Goal: Transaction & Acquisition: Book appointment/travel/reservation

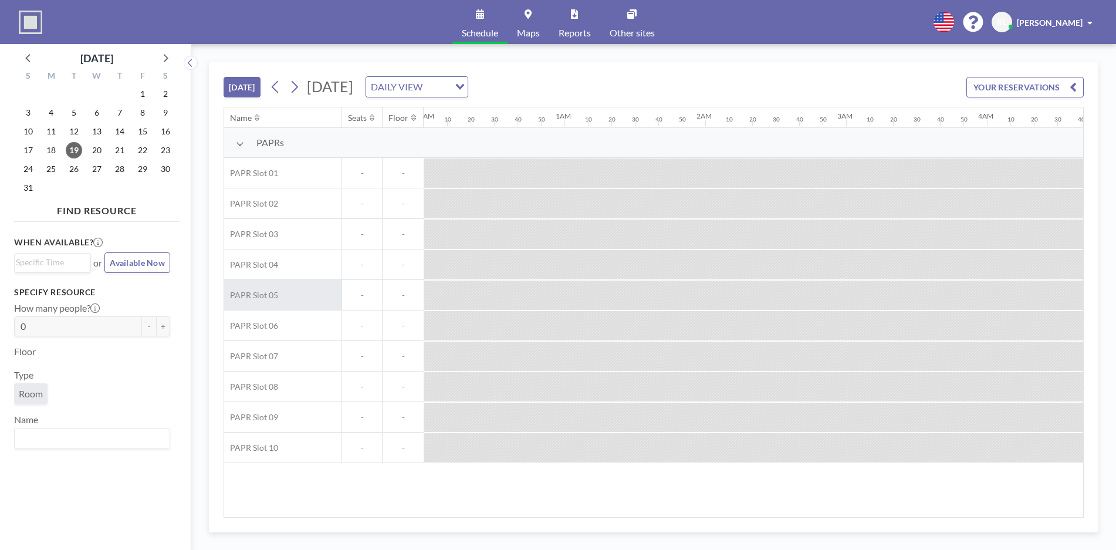
scroll to position [0, 2112]
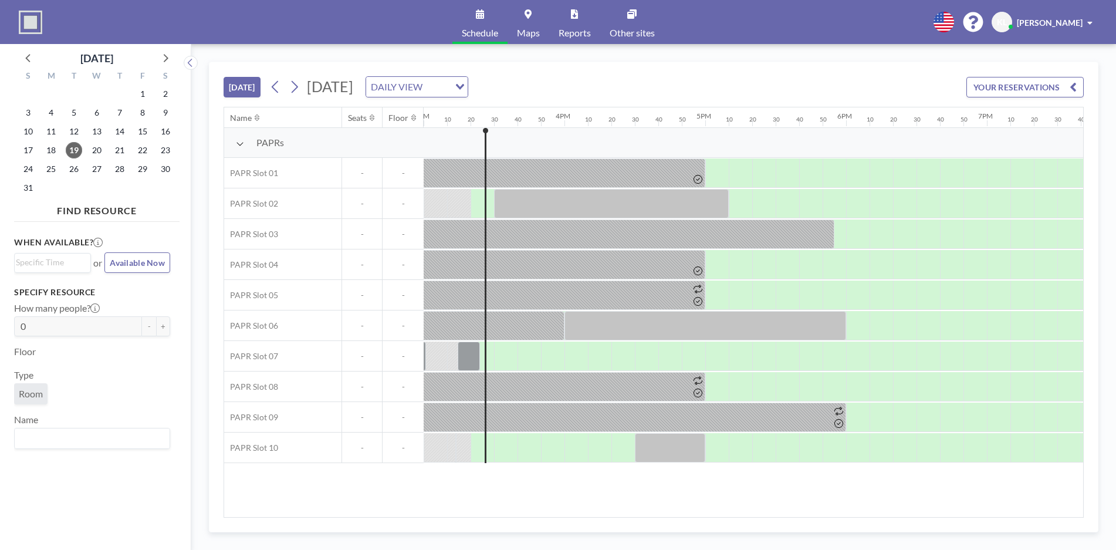
drag, startPoint x: 780, startPoint y: 518, endPoint x: 759, endPoint y: 514, distance: 20.8
click at [759, 514] on div "[DATE] [DATE] DAILY VIEW Loading... YOUR RESERVATIONS Name Seats Floor 12AM 10 …" at bounding box center [653, 297] width 889 height 470
click at [770, 509] on div "Name Seats Floor 12AM 10 20 30 40 50 1AM 10 20 30 40 50 2AM 10 20 30 40 50 3AM …" at bounding box center [653, 311] width 859 height 409
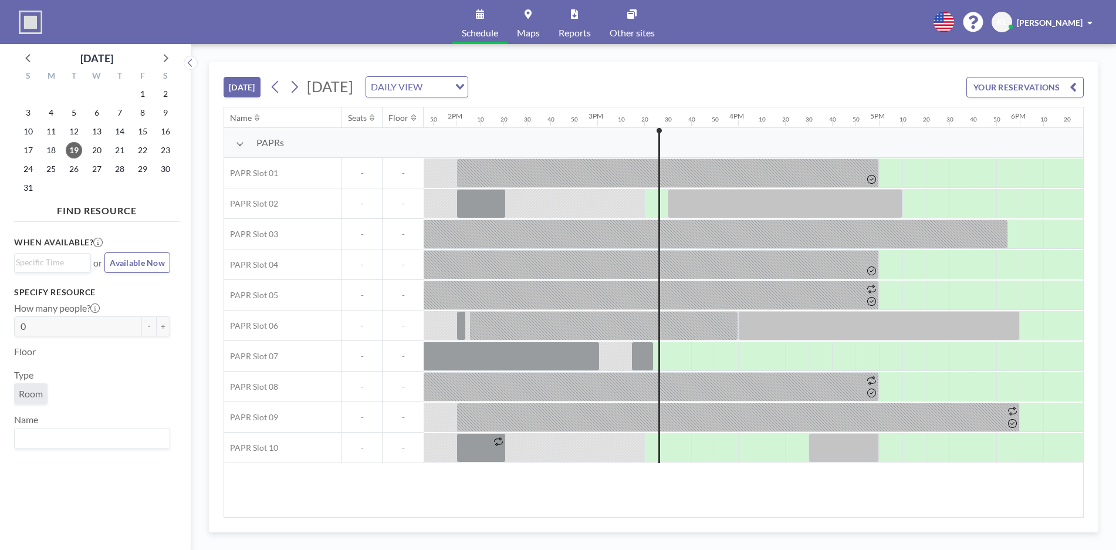
scroll to position [0, 1878]
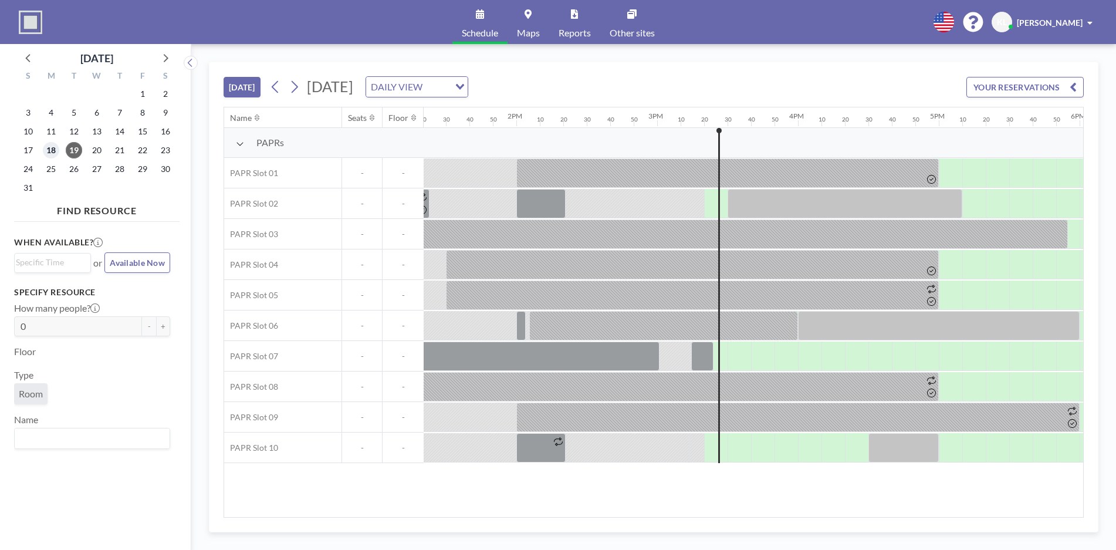
click at [44, 151] on span "18" at bounding box center [51, 150] width 16 height 16
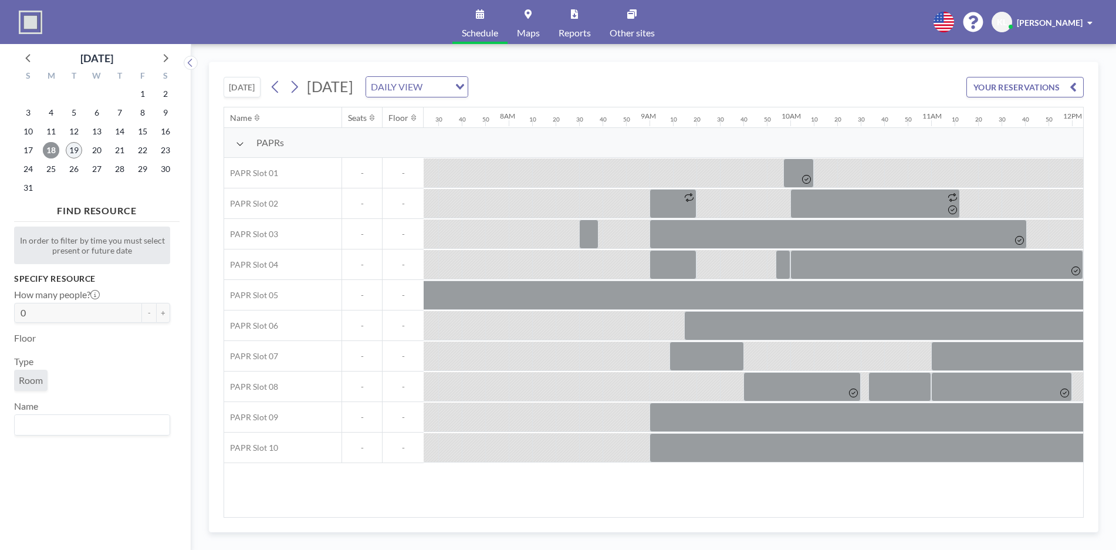
scroll to position [0, 1103]
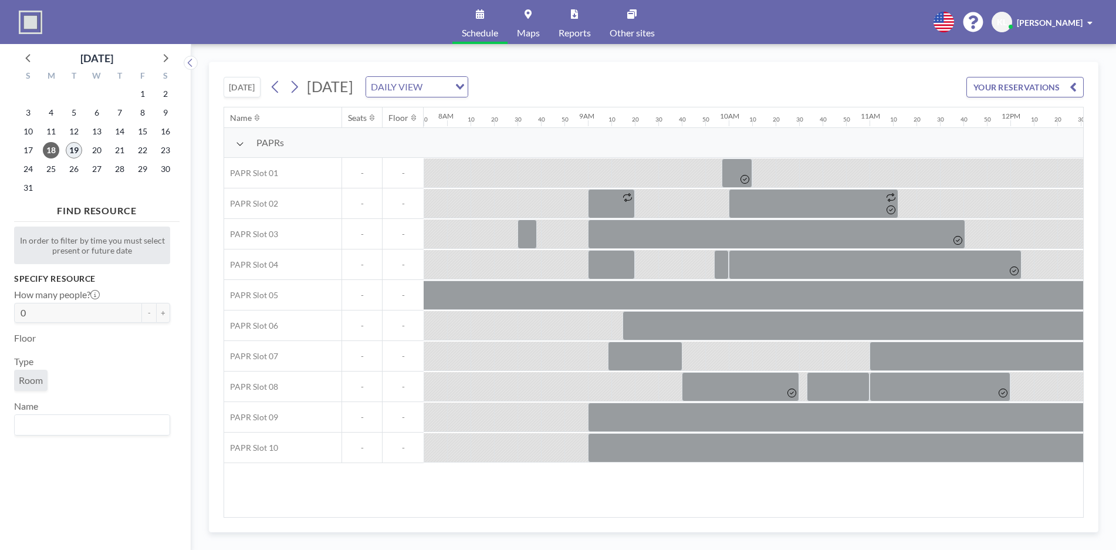
click at [71, 152] on span "19" at bounding box center [74, 150] width 16 height 16
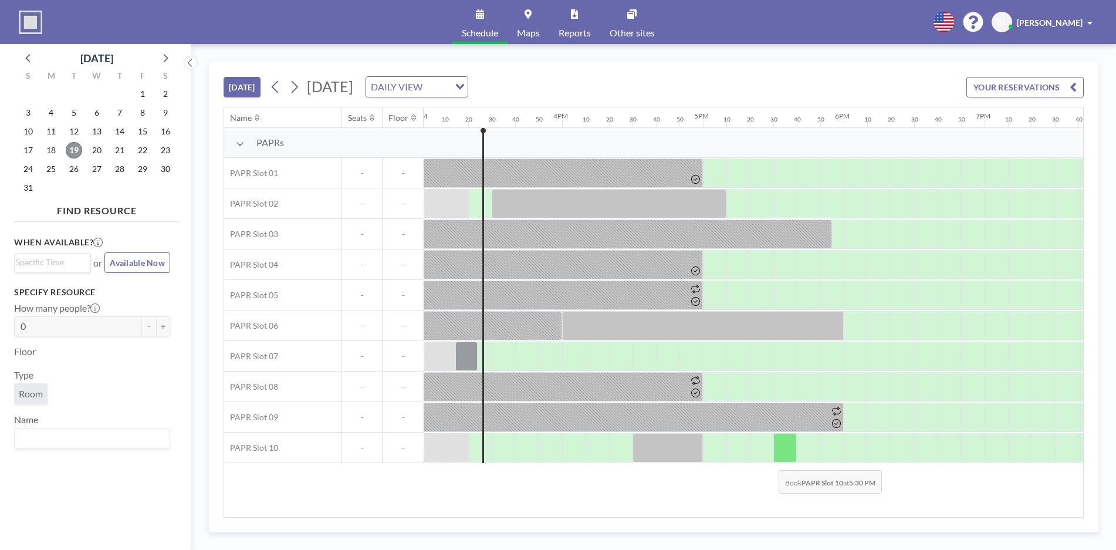
scroll to position [0, 2135]
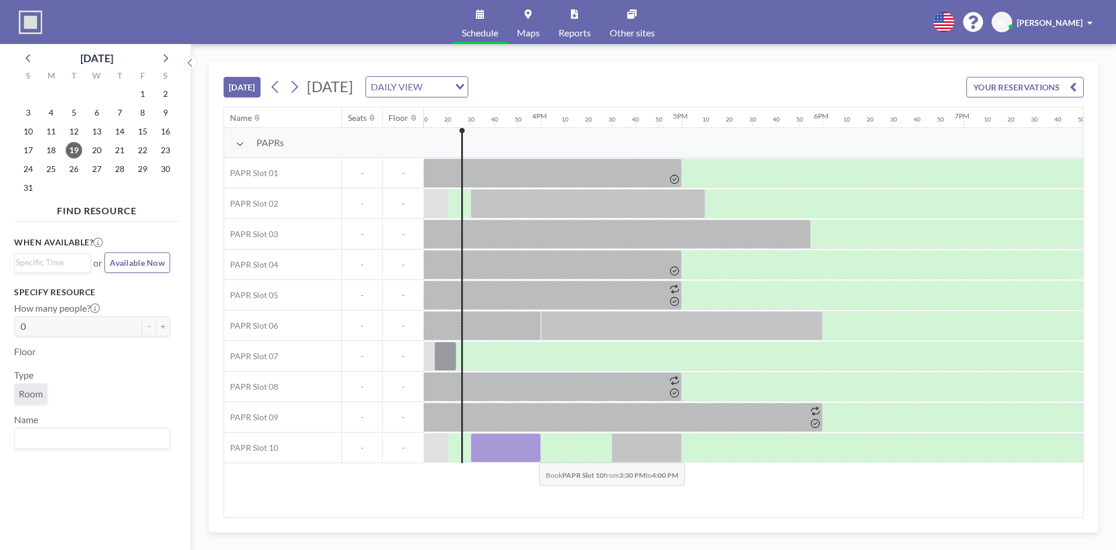
drag, startPoint x: 476, startPoint y: 449, endPoint x: 530, endPoint y: 453, distance: 54.1
click at [530, 453] on div at bounding box center [505, 447] width 70 height 29
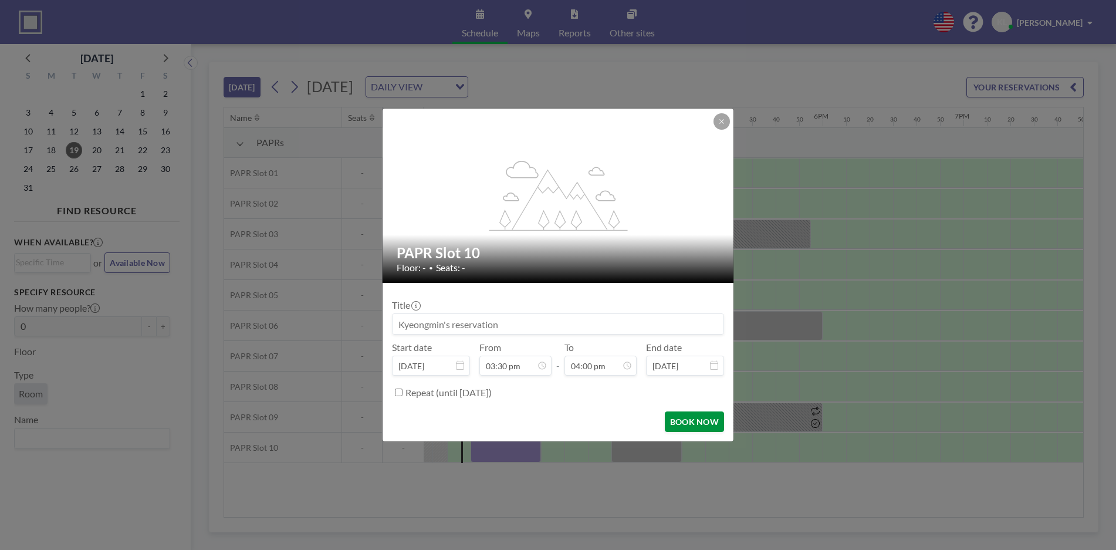
click at [695, 419] on button "BOOK NOW" at bounding box center [694, 421] width 59 height 21
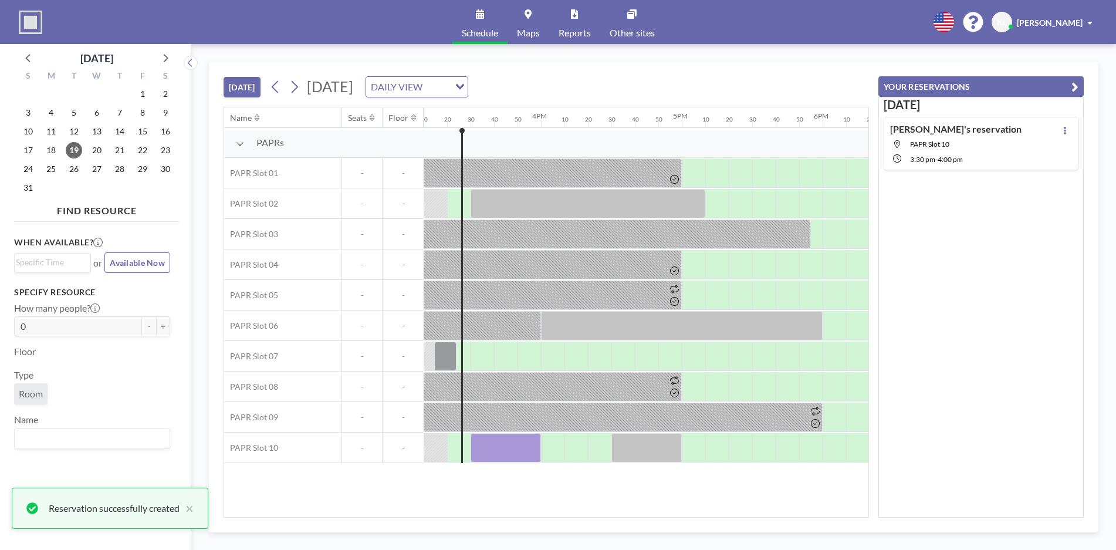
click at [407, 520] on div "[DATE] [DATE] DAILY VIEW Loading... Name Seats Floor 12AM 10 20 30 40 50 1AM 10…" at bounding box center [653, 297] width 889 height 470
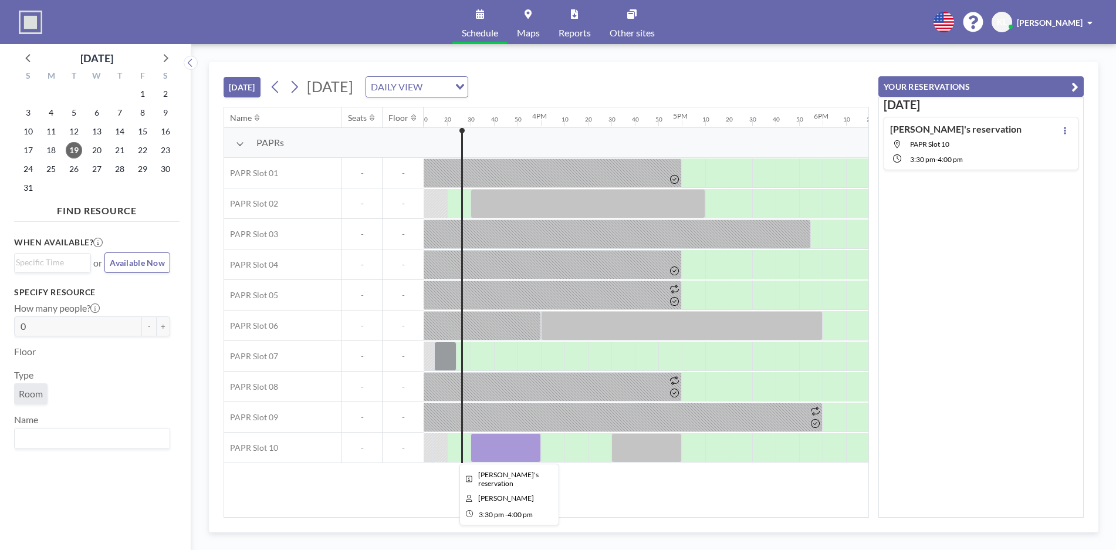
click at [529, 449] on div at bounding box center [505, 447] width 70 height 29
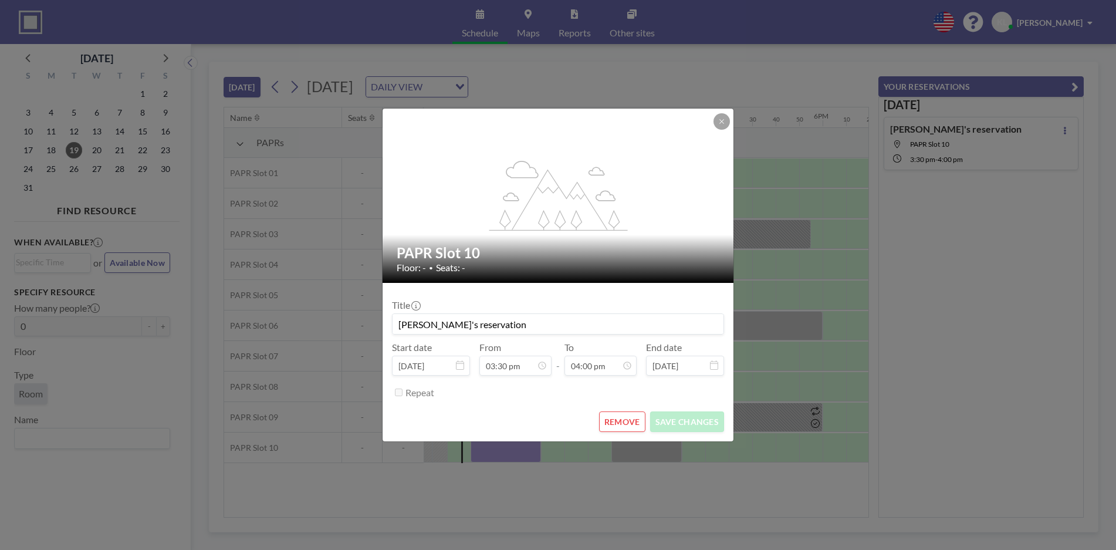
click at [529, 449] on div "flex-grow: 1.2; PAPR Slot 10 Floor: - • Seats: - Title Kyeongmin's reservation …" at bounding box center [558, 275] width 1116 height 550
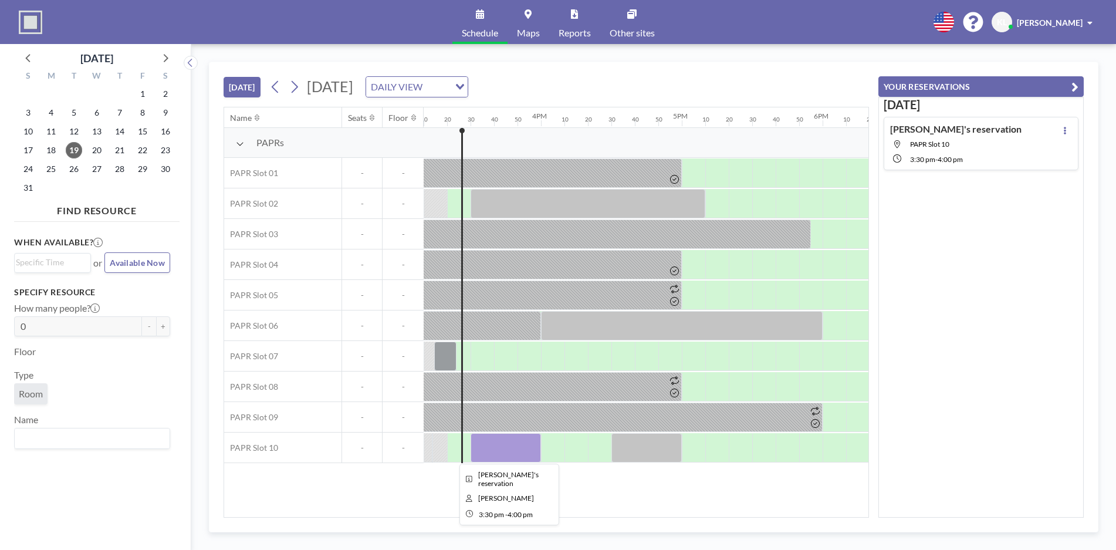
click at [535, 458] on div at bounding box center [505, 447] width 70 height 29
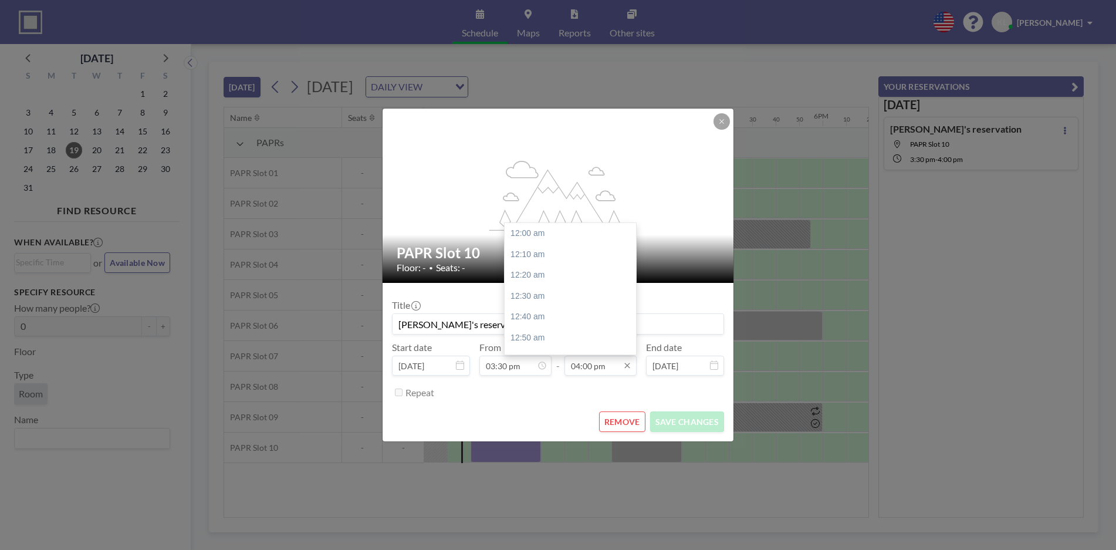
scroll to position [2004, 0]
click at [603, 372] on input "04:00 pm" at bounding box center [600, 365] width 72 height 20
click at [556, 340] on div "04:50 pm" at bounding box center [572, 337] width 137 height 21
type input "04:50 pm"
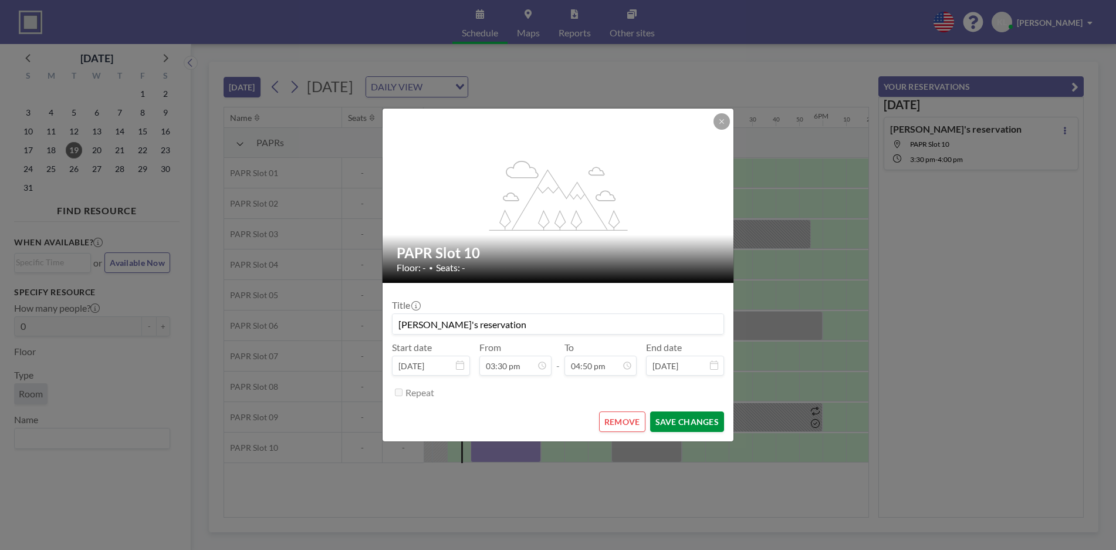
click at [700, 422] on button "SAVE CHANGES" at bounding box center [687, 421] width 74 height 21
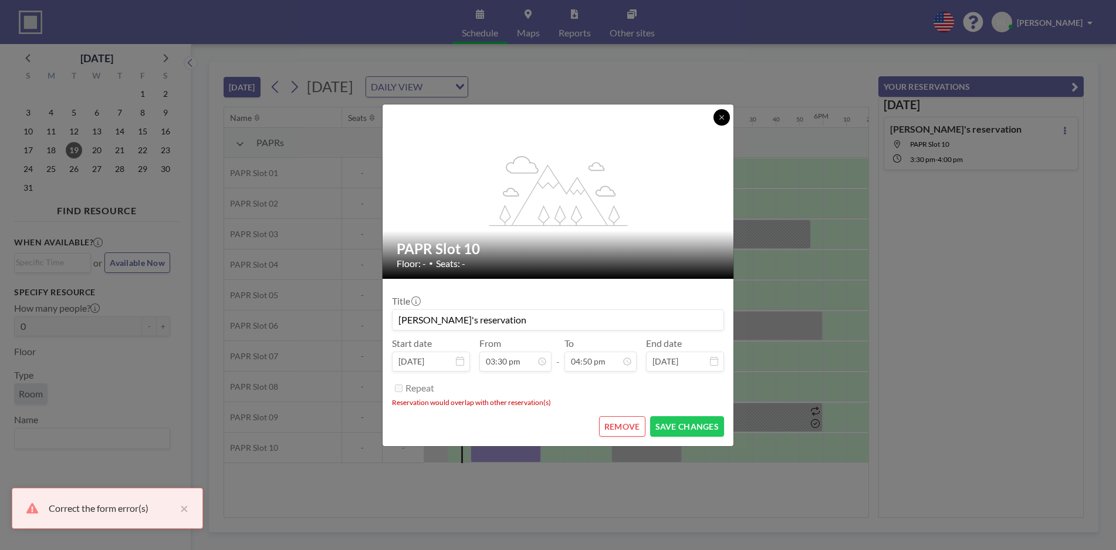
click at [717, 118] on button at bounding box center [721, 117] width 16 height 16
